Goal: Information Seeking & Learning: Learn about a topic

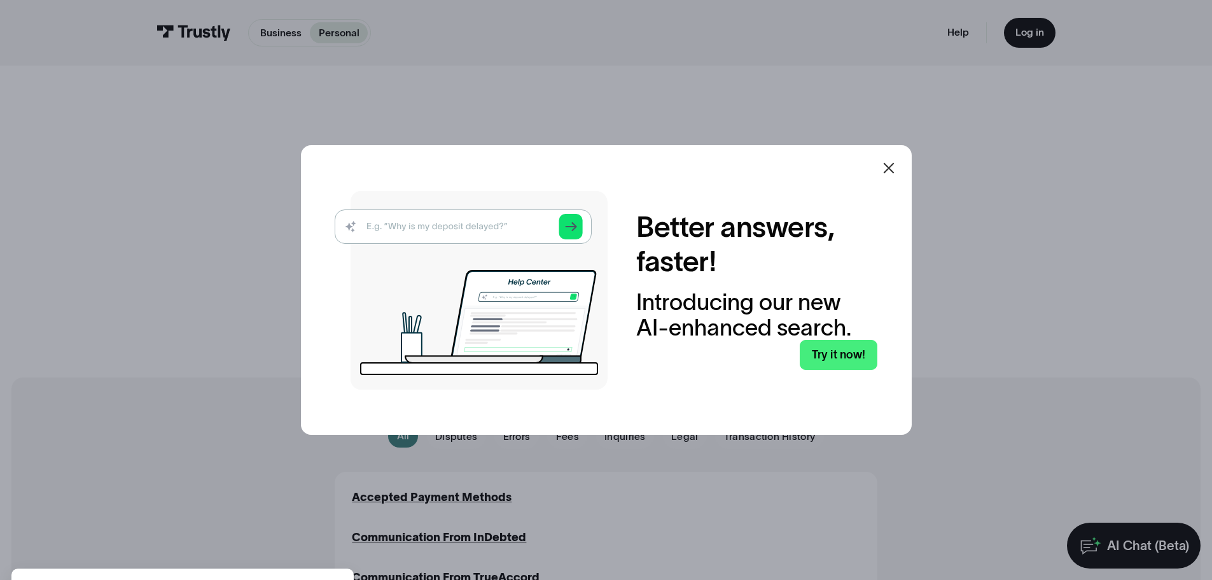
click at [895, 171] on icon at bounding box center [888, 167] width 15 height 15
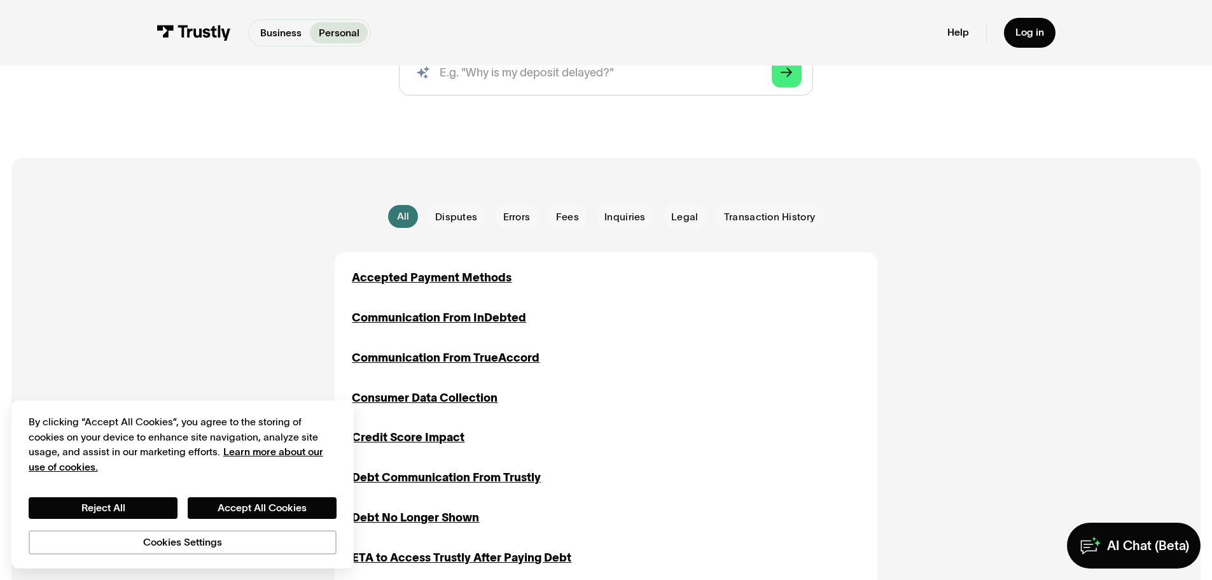
scroll to position [254, 0]
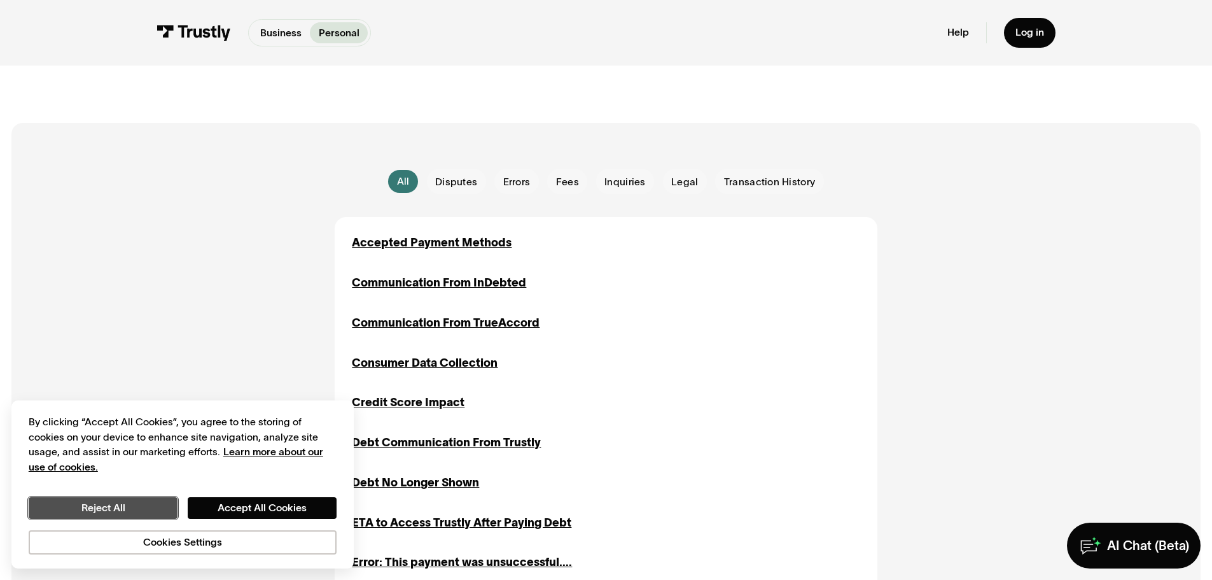
click at [146, 504] on button "Reject All" at bounding box center [103, 508] width 149 height 22
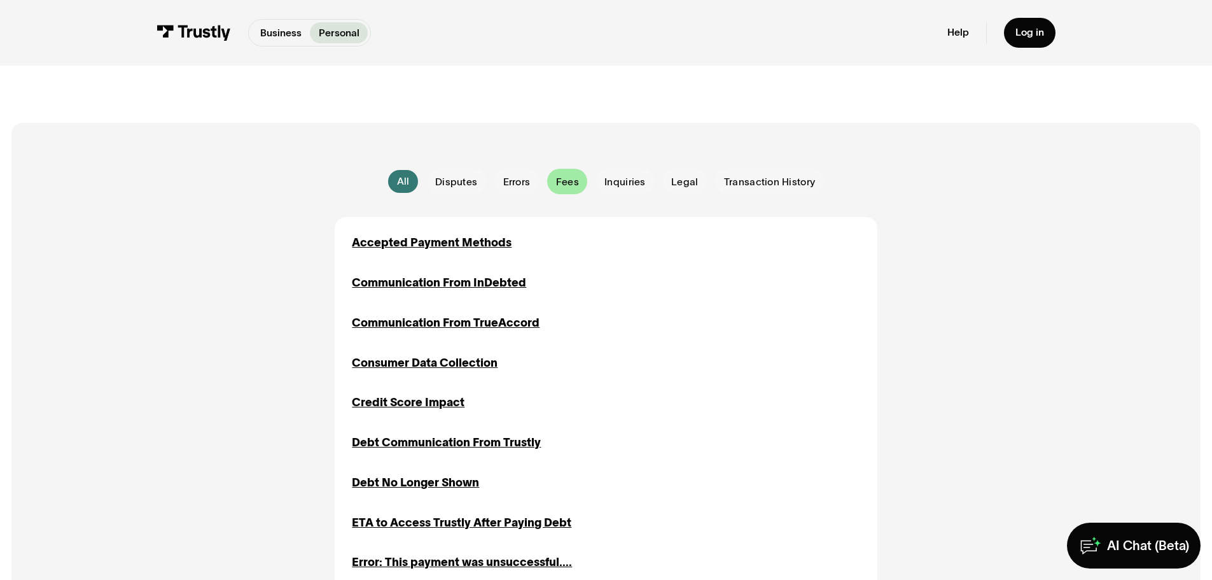
click at [575, 188] on span "Fees" at bounding box center [567, 182] width 23 height 14
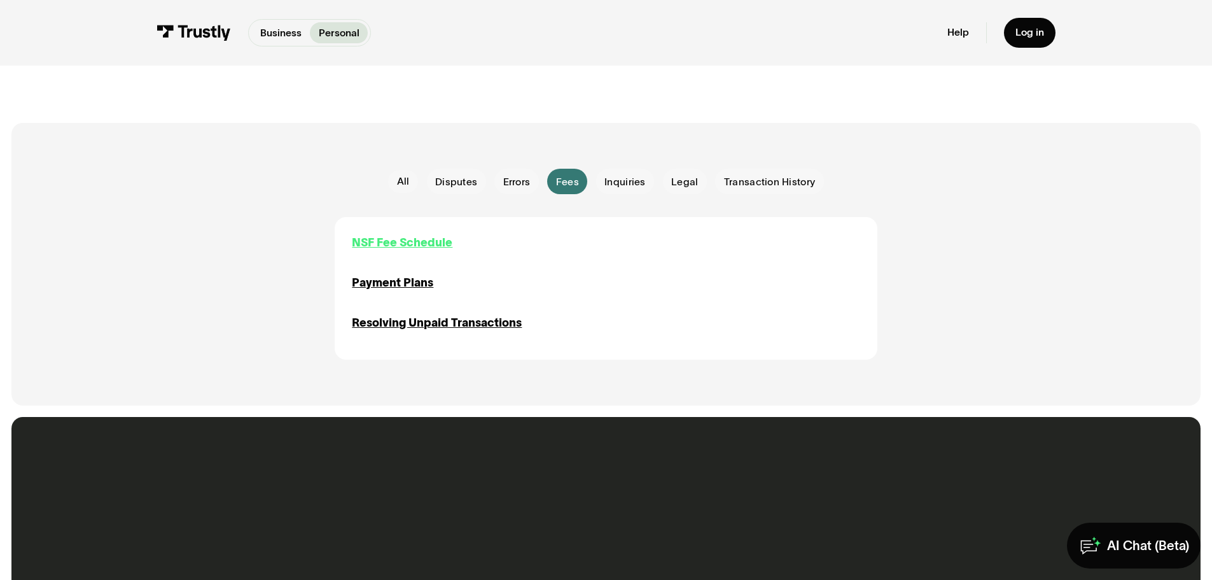
click at [423, 246] on div "NSF Fee Schedule" at bounding box center [402, 242] width 101 height 17
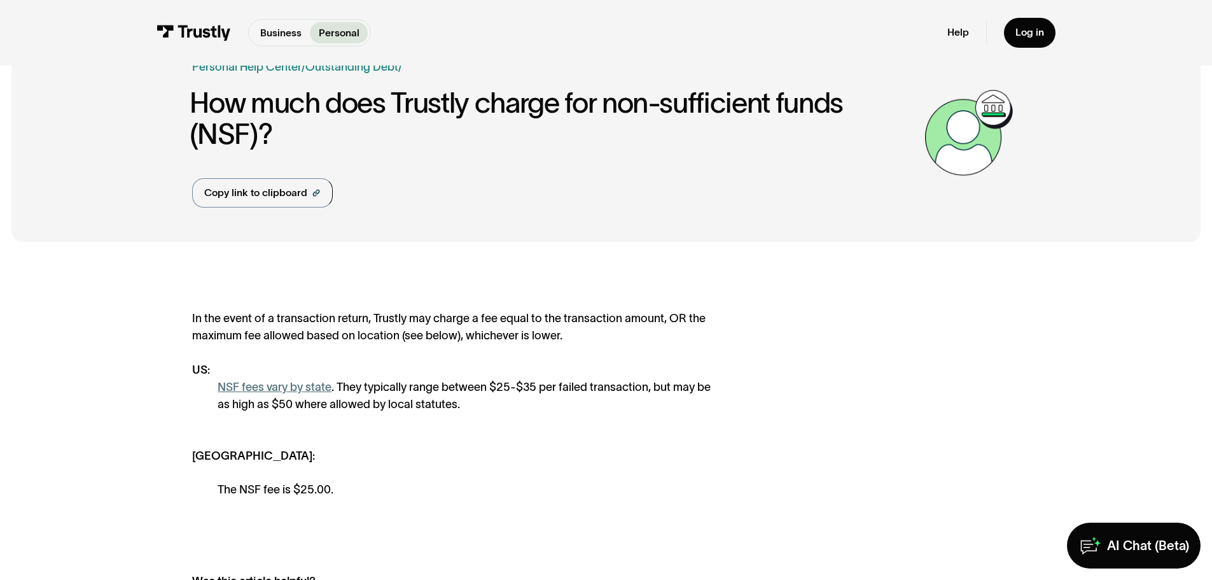
scroll to position [191, 0]
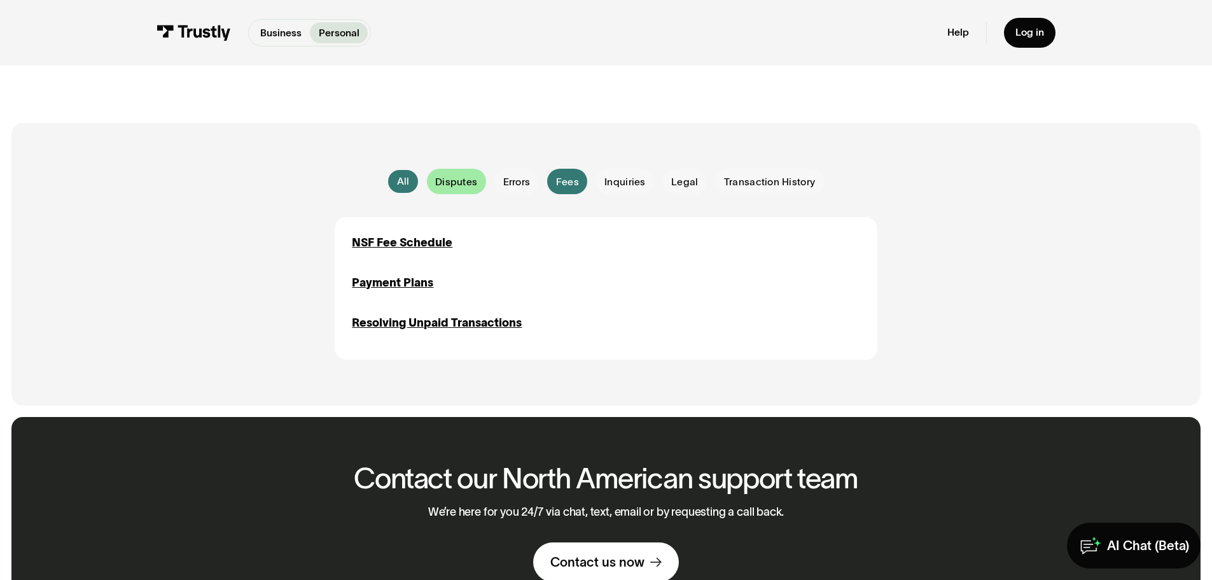
click at [454, 185] on span "Disputes" at bounding box center [456, 182] width 42 height 14
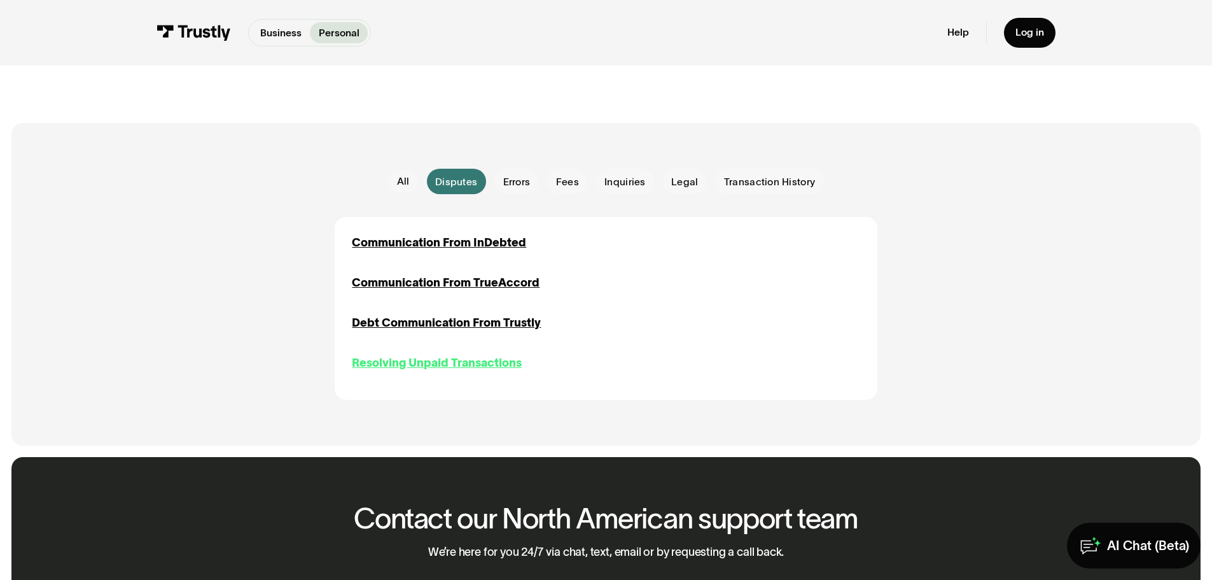
click at [432, 369] on div "Resolving Unpaid Transactions" at bounding box center [437, 362] width 170 height 17
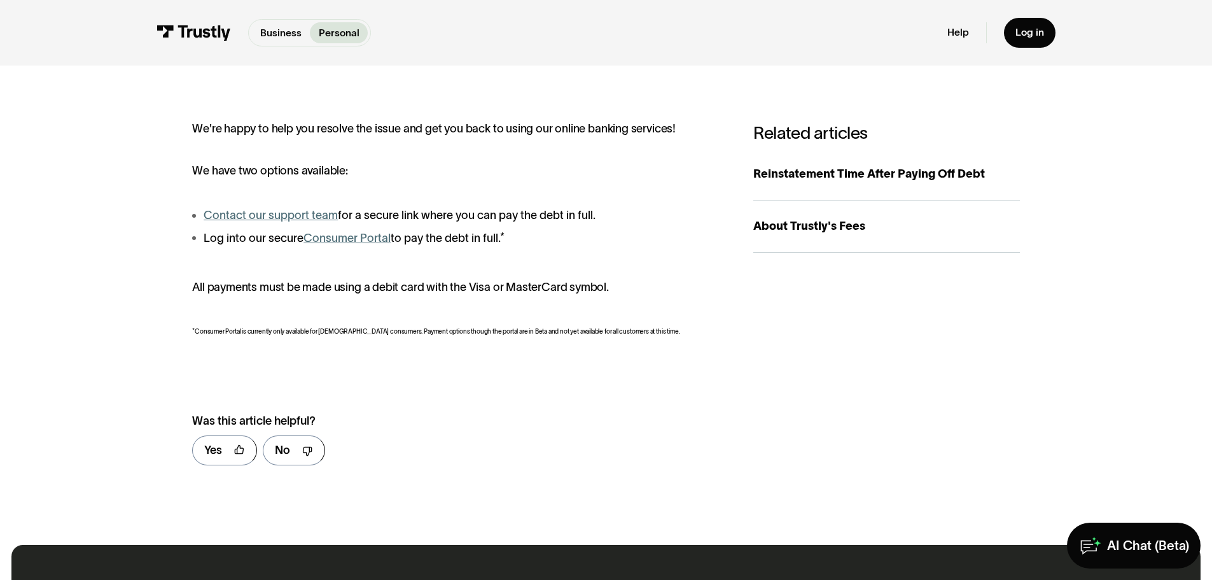
scroll to position [318, 0]
